Goal: Navigation & Orientation: Understand site structure

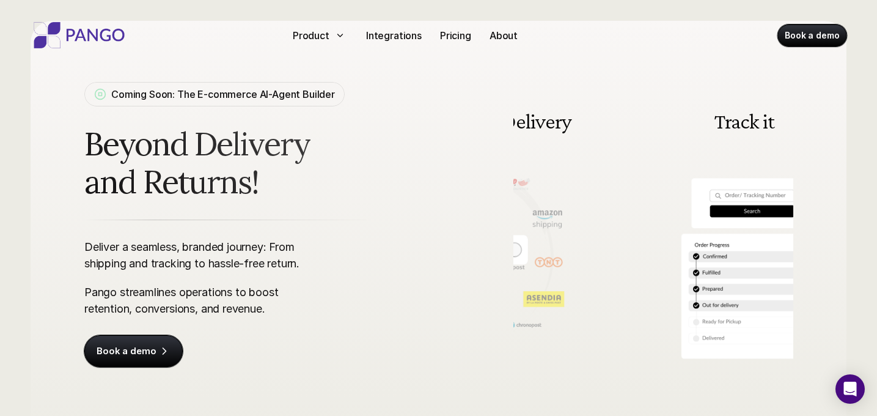
scroll to position [49, 0]
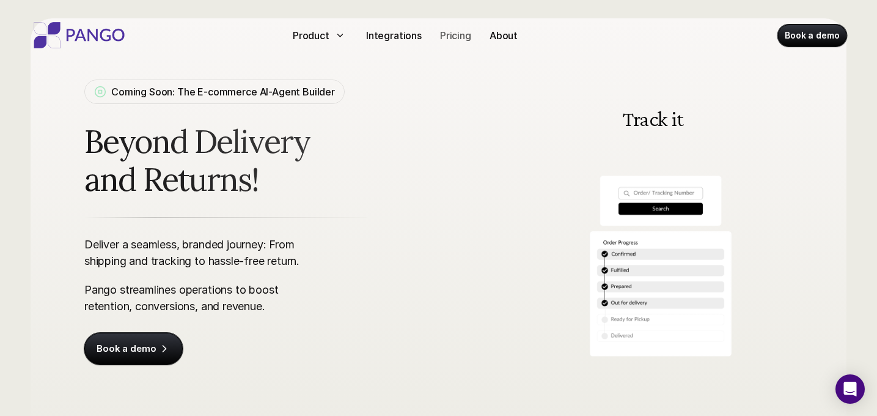
click at [457, 36] on p "Pricing" at bounding box center [455, 35] width 31 height 15
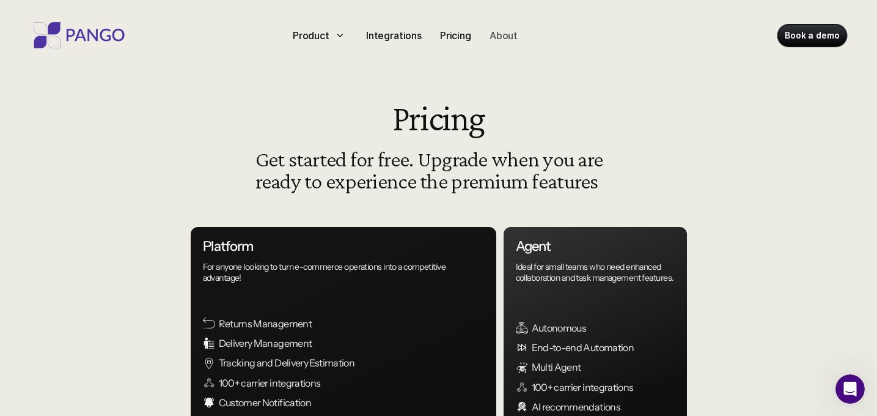
click at [501, 37] on p "About" at bounding box center [504, 35] width 28 height 15
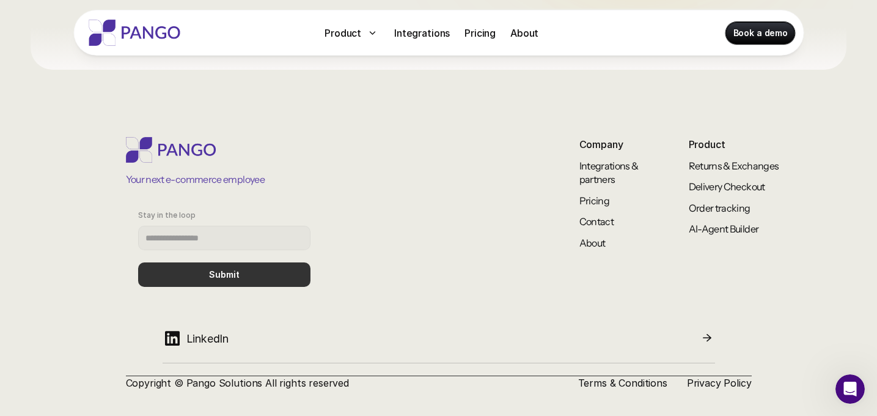
scroll to position [1147, 0]
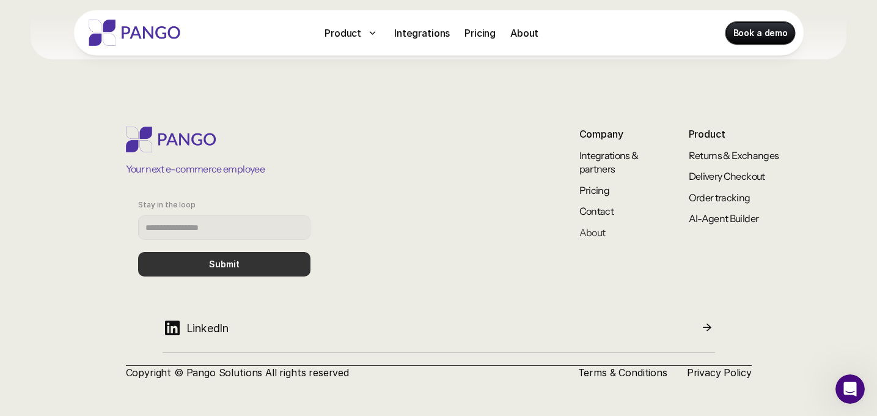
click at [603, 230] on link "About" at bounding box center [593, 232] width 26 height 12
click at [595, 162] on link "Integrations & partners" at bounding box center [610, 162] width 61 height 26
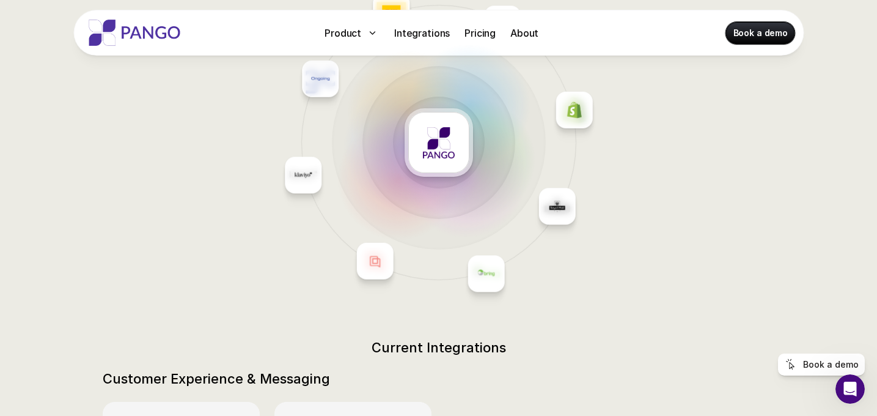
scroll to position [102, 0]
